Goal: Communication & Community: Answer question/provide support

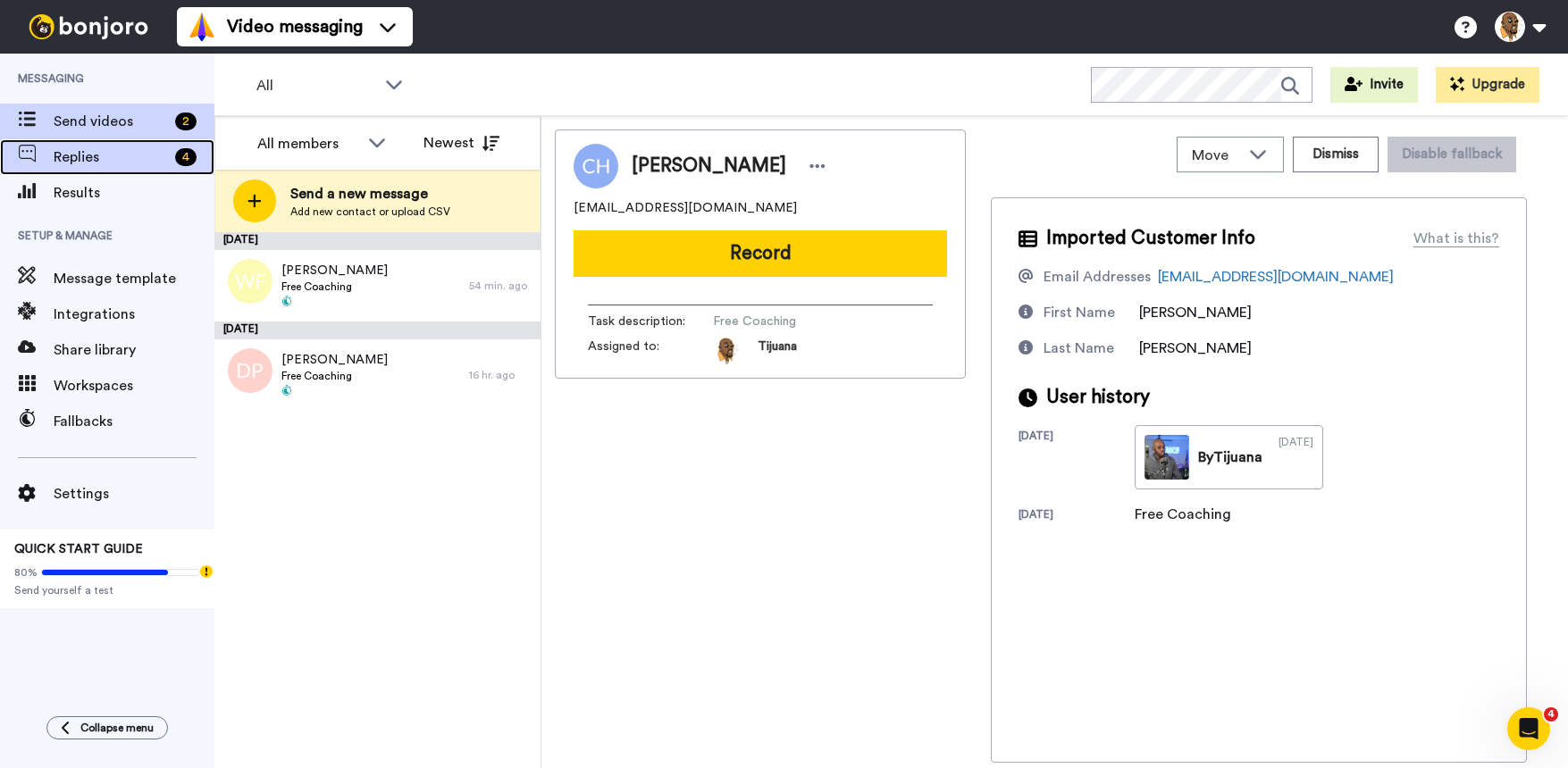
click at [147, 165] on span "Replies" at bounding box center [111, 157] width 115 height 22
drag, startPoint x: 147, startPoint y: 166, endPoint x: 134, endPoint y: 159, distance: 14.8
click at [134, 158] on span "Replies" at bounding box center [111, 157] width 115 height 22
click at [101, 161] on span "Replies" at bounding box center [111, 157] width 115 height 22
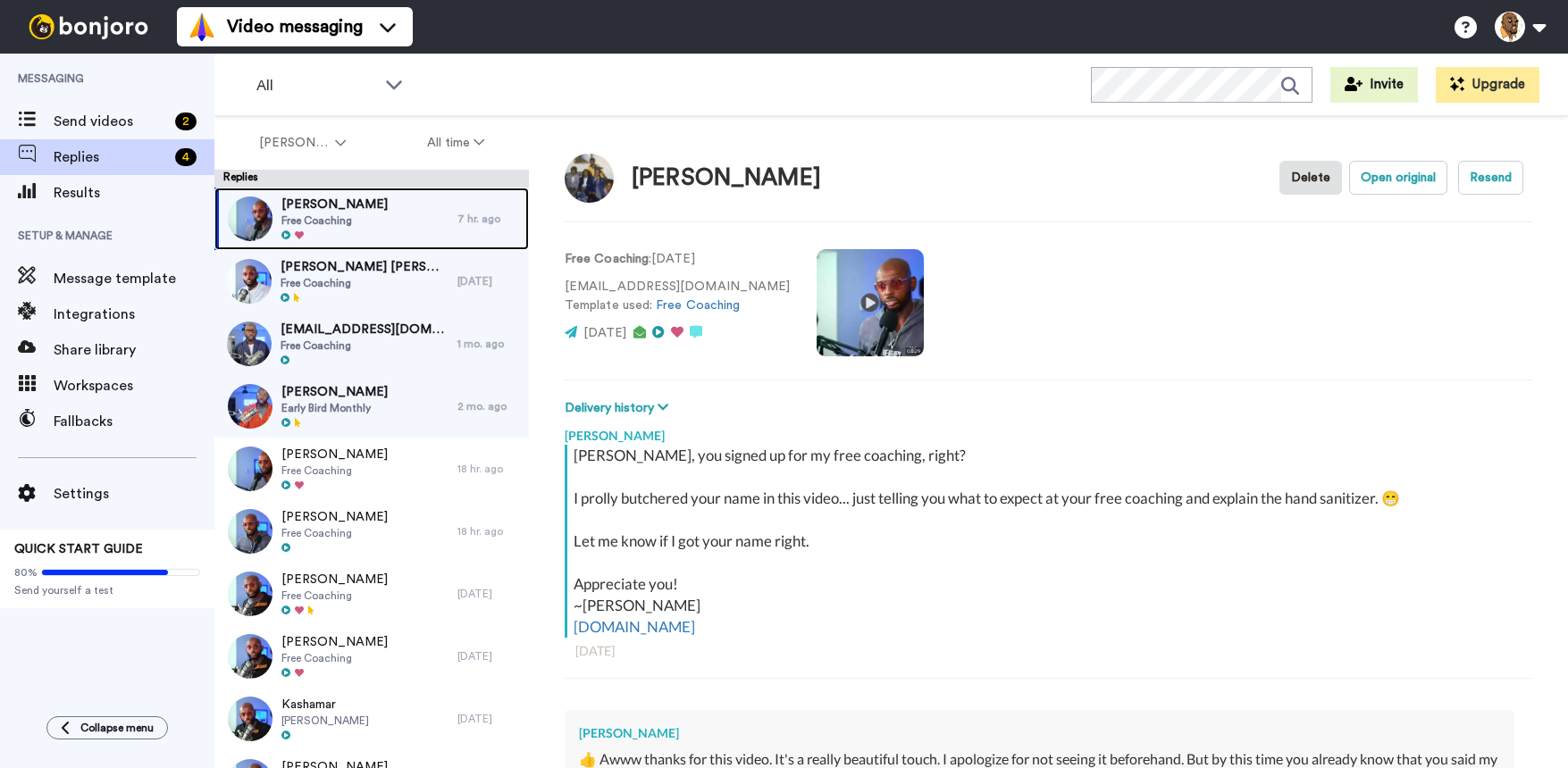
click at [368, 221] on div "[PERSON_NAME] Free Coaching" at bounding box center [337, 219] width 244 height 62
click at [437, 220] on div "[PERSON_NAME] Free Coaching" at bounding box center [337, 219] width 244 height 62
click at [939, 185] on div "[PERSON_NAME] Delete Open original Resend" at bounding box center [1048, 177] width 968 height 51
click at [401, 209] on div "[PERSON_NAME] Free Coaching" at bounding box center [337, 219] width 244 height 62
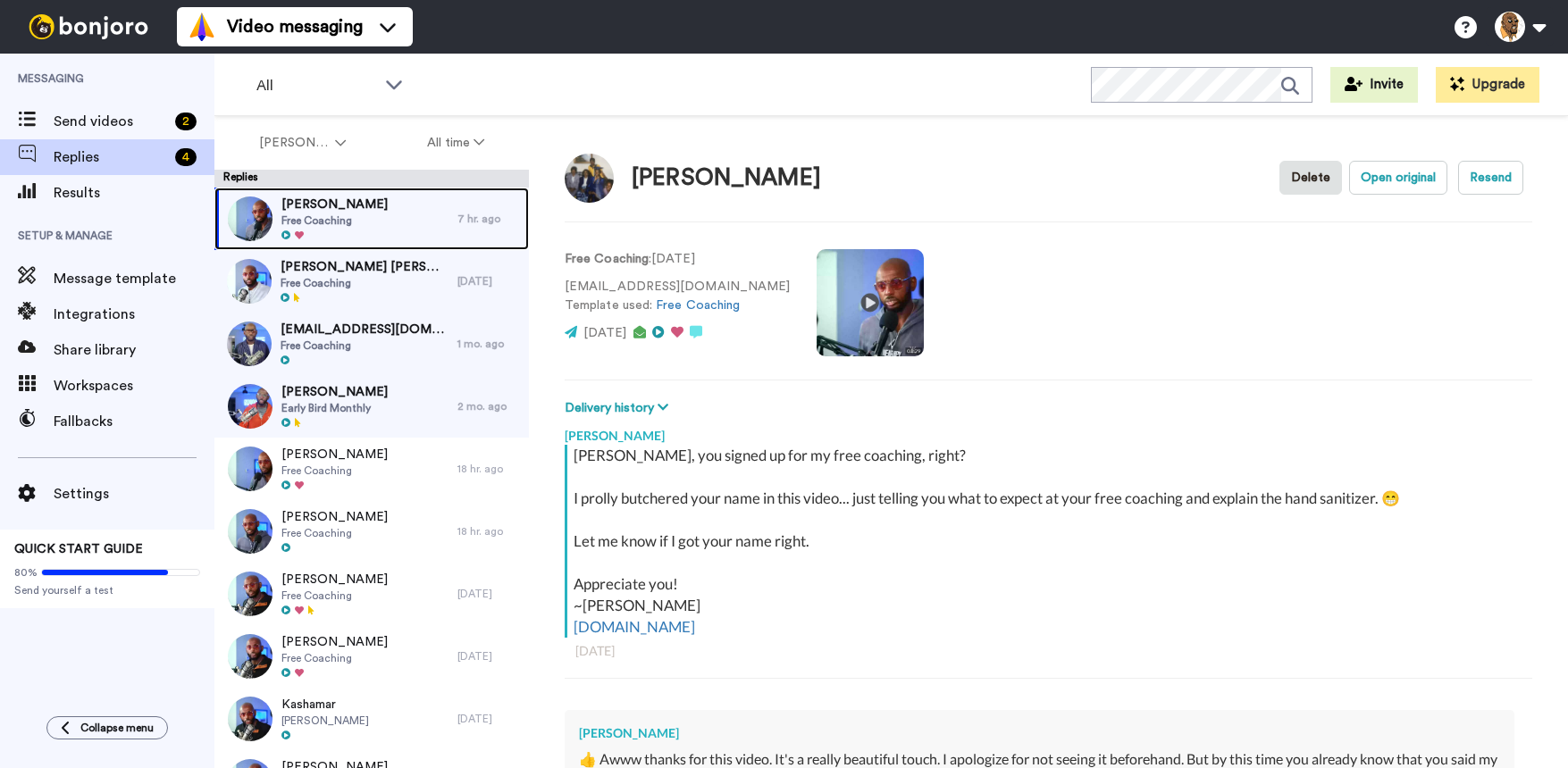
click at [420, 227] on div "[PERSON_NAME] Free Coaching" at bounding box center [337, 219] width 244 height 62
click at [438, 206] on div "[PERSON_NAME] Free Coaching" at bounding box center [337, 219] width 244 height 62
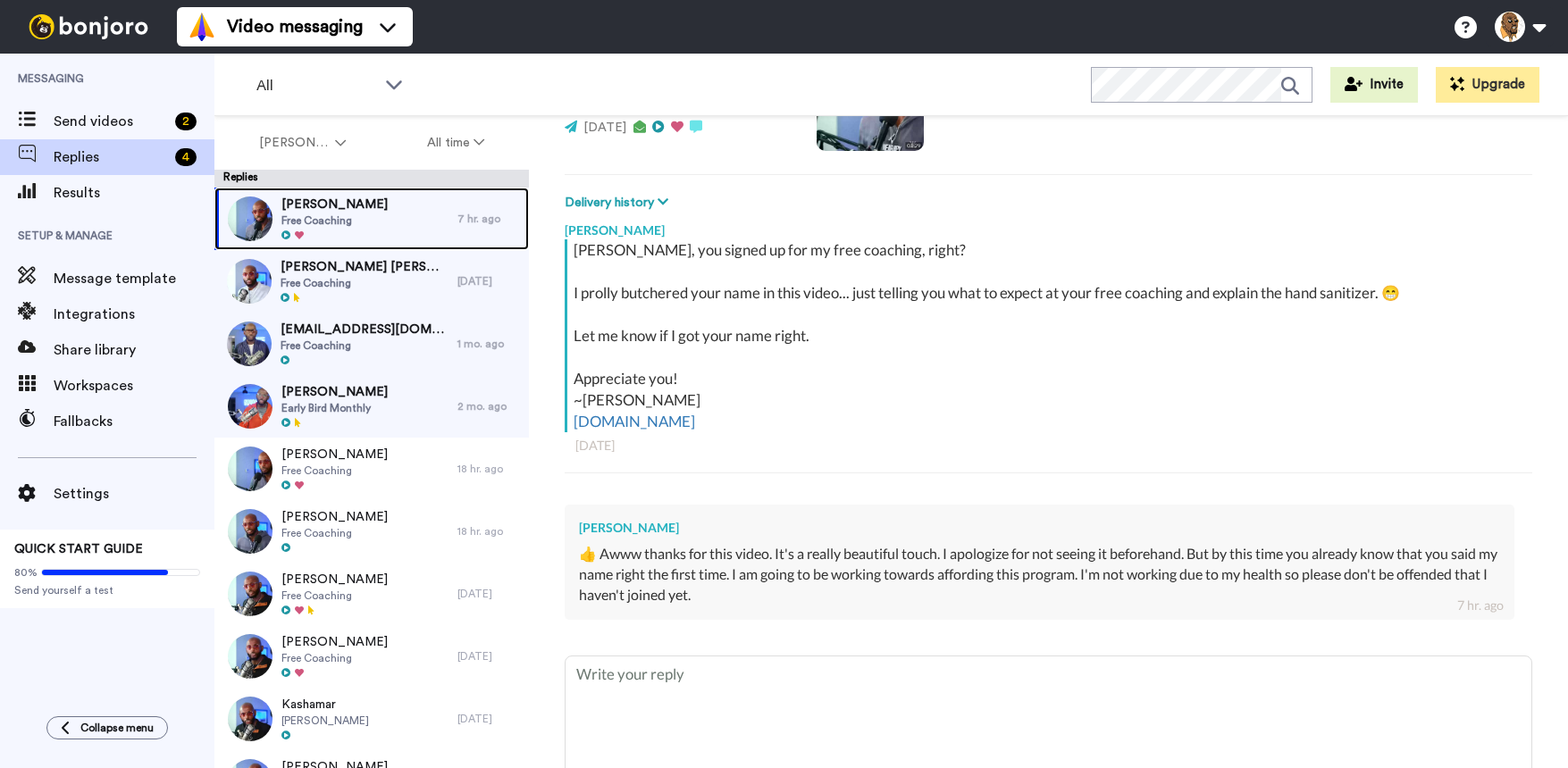
scroll to position [282, 0]
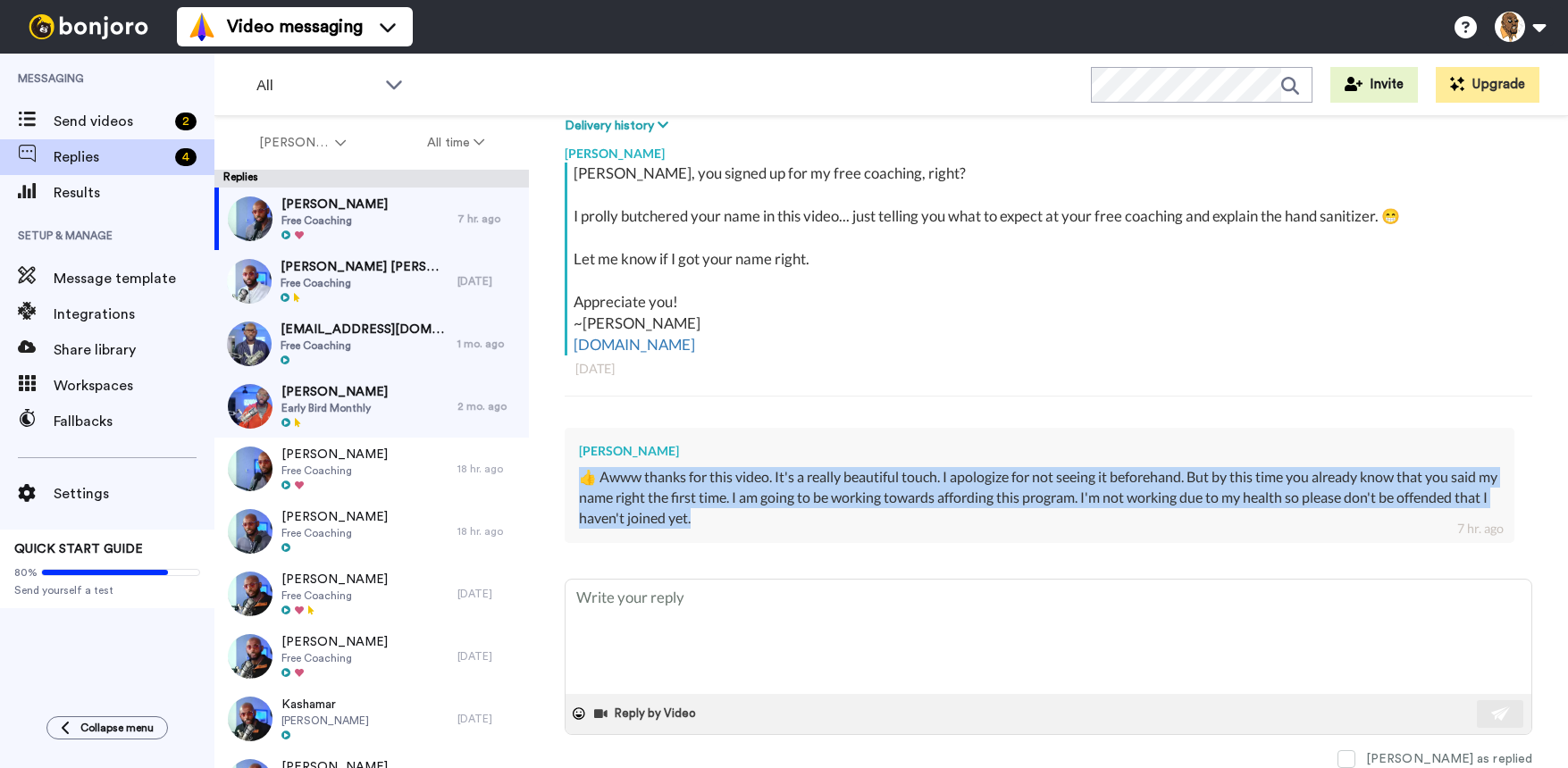
drag, startPoint x: 791, startPoint y: 514, endPoint x: 694, endPoint y: 520, distance: 97.2
click at [533, 481] on div "[PERSON_NAME] Delete Open original Resend Free Coaching : [DATE] [EMAIL_ADDRESS…" at bounding box center [1048, 473] width 1039 height 715
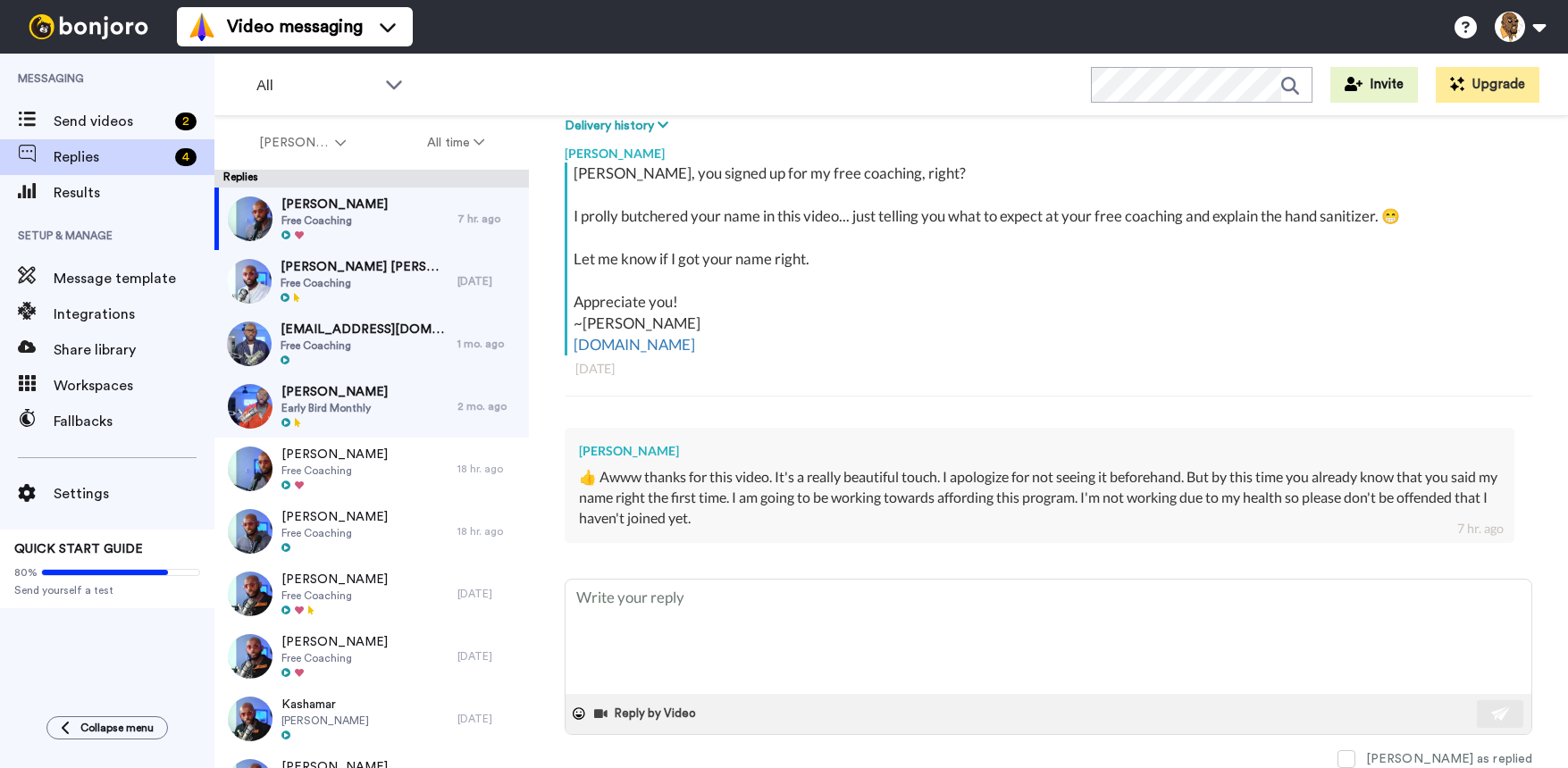
click at [778, 408] on div "[PERSON_NAME], you signed up for my free coaching, right? I prolly butchered yo…" at bounding box center [1048, 288] width 968 height 252
type textarea "x"
